Goal: Task Accomplishment & Management: Manage account settings

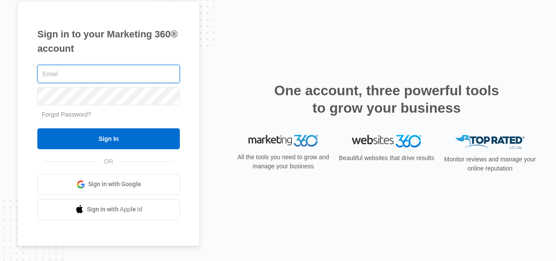
click at [149, 82] on input "text" at bounding box center [108, 74] width 142 height 18
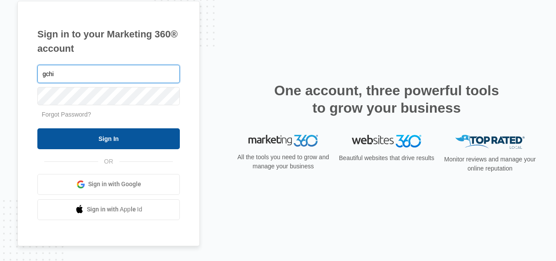
type input "[EMAIL_ADDRESS][DOMAIN_NAME]"
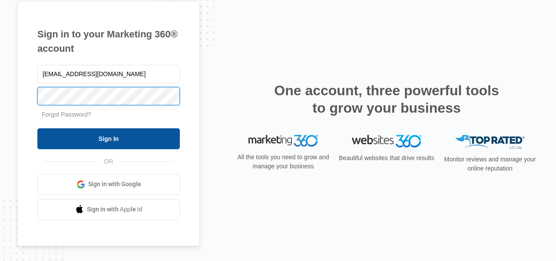
click at [37, 128] on input "Sign In" at bounding box center [108, 138] width 142 height 21
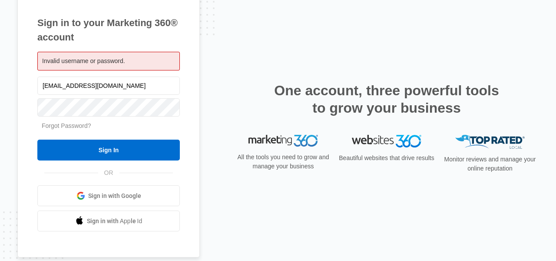
click at [67, 122] on link "Forgot Password?" at bounding box center [67, 125] width 50 height 7
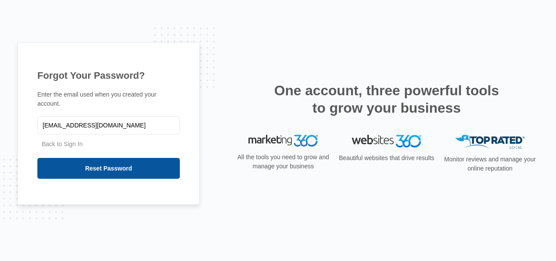
type input "[EMAIL_ADDRESS][DOMAIN_NAME]"
click at [98, 174] on input "Reset Password" at bounding box center [108, 168] width 142 height 21
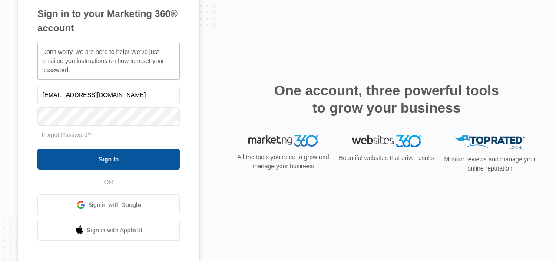
click at [132, 161] on input "Sign In" at bounding box center [108, 159] width 142 height 21
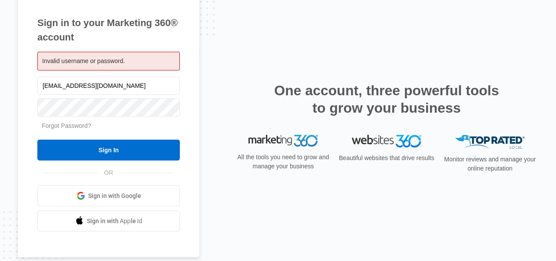
click at [83, 125] on link "Forgot Password?" at bounding box center [67, 125] width 50 height 7
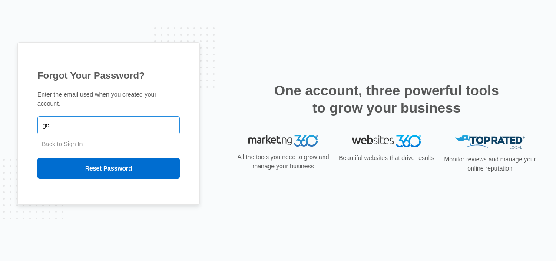
type input "[EMAIL_ADDRESS][DOMAIN_NAME]"
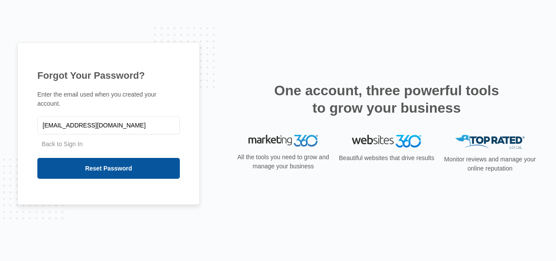
click at [97, 175] on input "Reset Password" at bounding box center [108, 168] width 142 height 21
